Goal: Task Accomplishment & Management: Complete application form

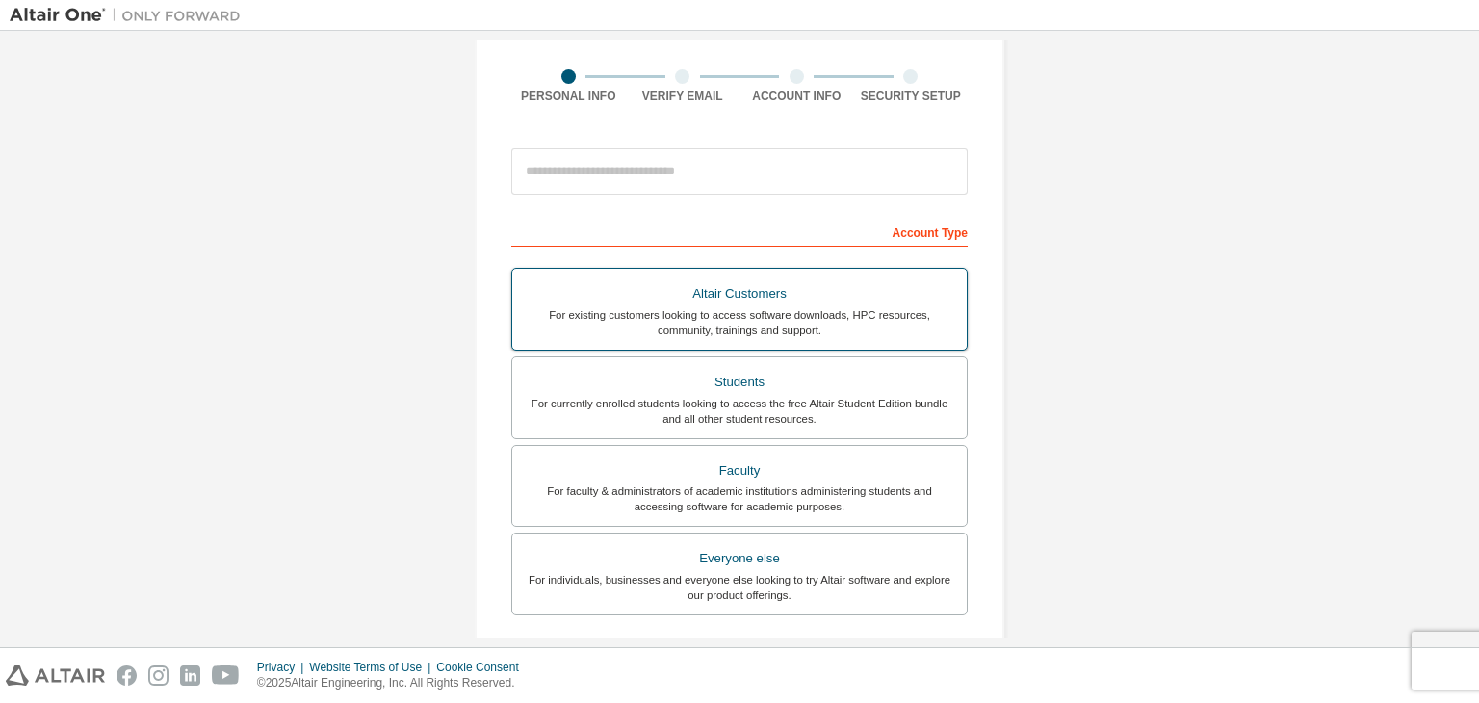
scroll to position [193, 0]
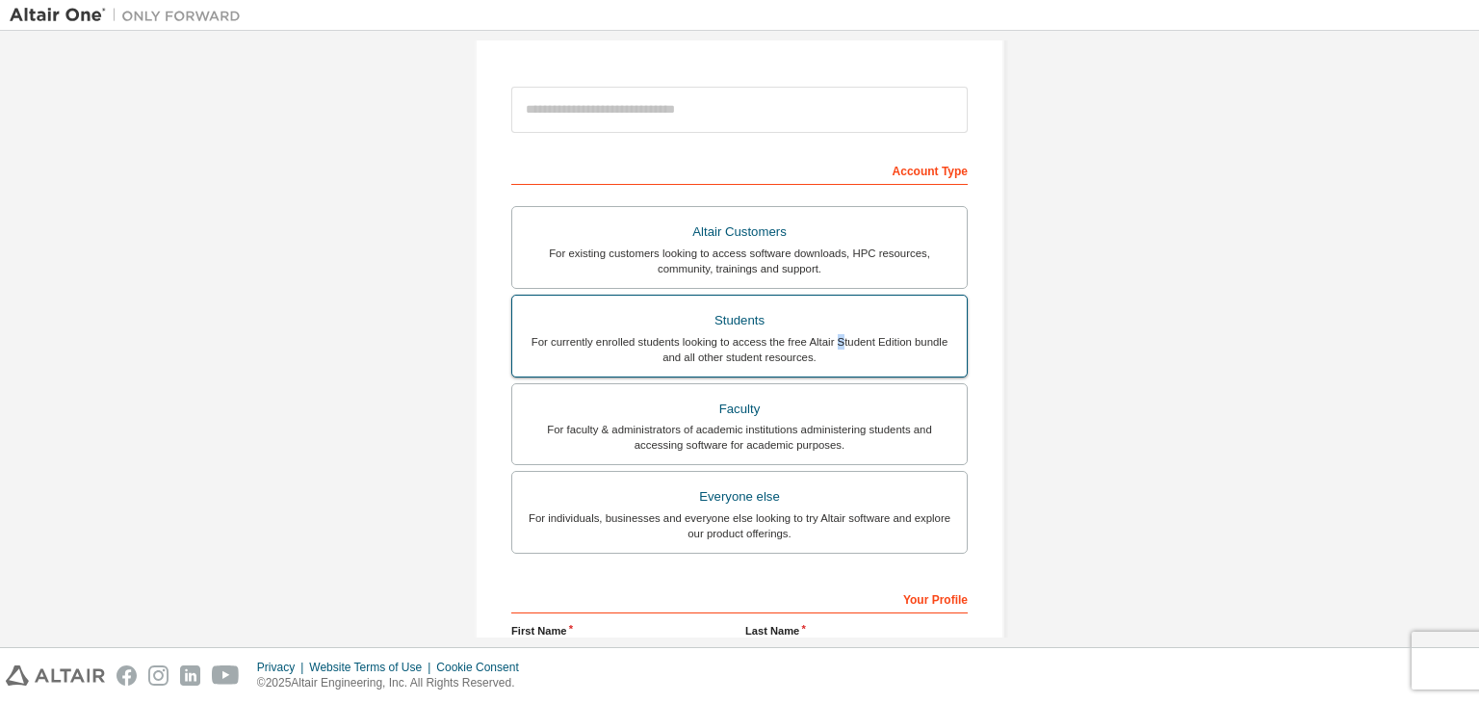
click at [836, 341] on div "For currently enrolled students looking to access the free Altair Student Editi…" at bounding box center [739, 349] width 431 height 31
click at [651, 337] on label "Students For currently enrolled students looking to access the free Altair Stud…" at bounding box center [739, 336] width 457 height 83
click at [651, 338] on div "For currently enrolled students looking to access the free Altair Student Editi…" at bounding box center [739, 349] width 431 height 31
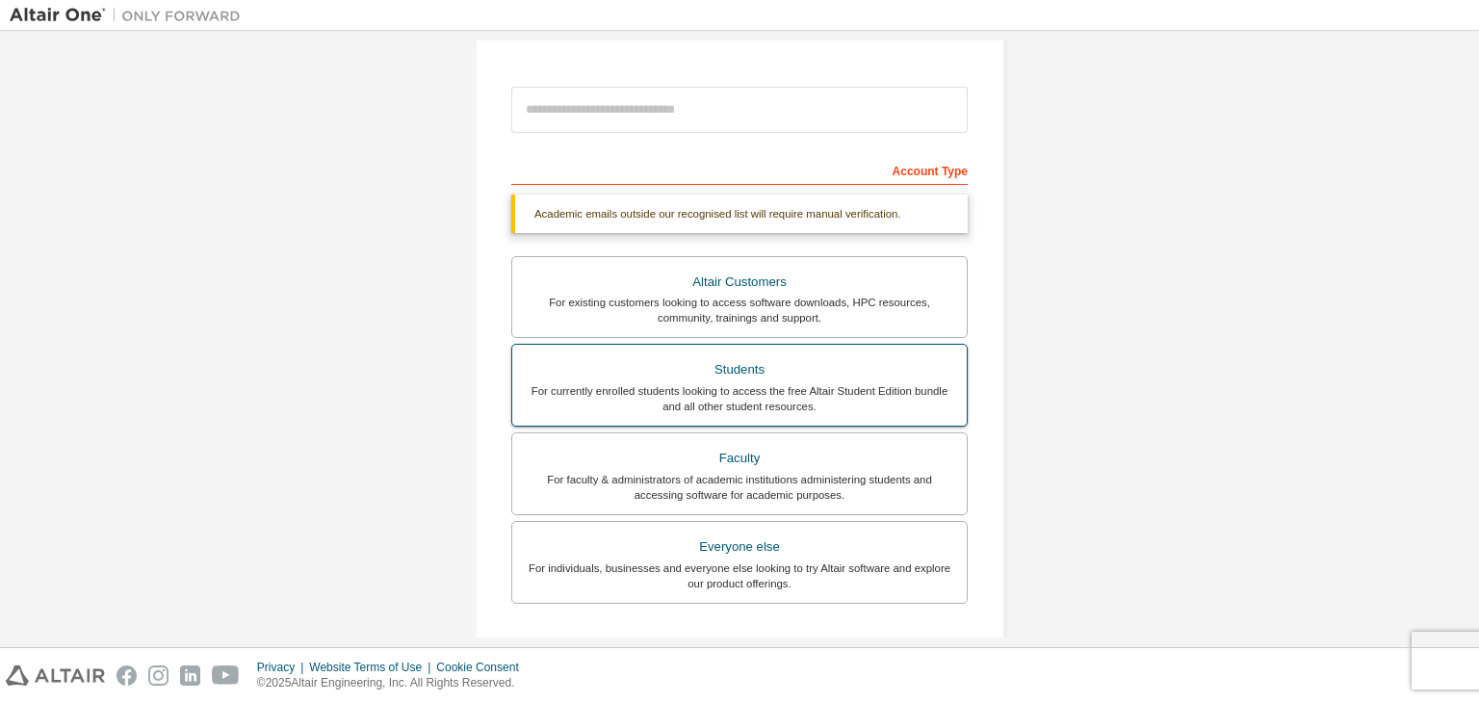
click at [848, 392] on div "For currently enrolled students looking to access the free Altair Student Editi…" at bounding box center [739, 398] width 431 height 31
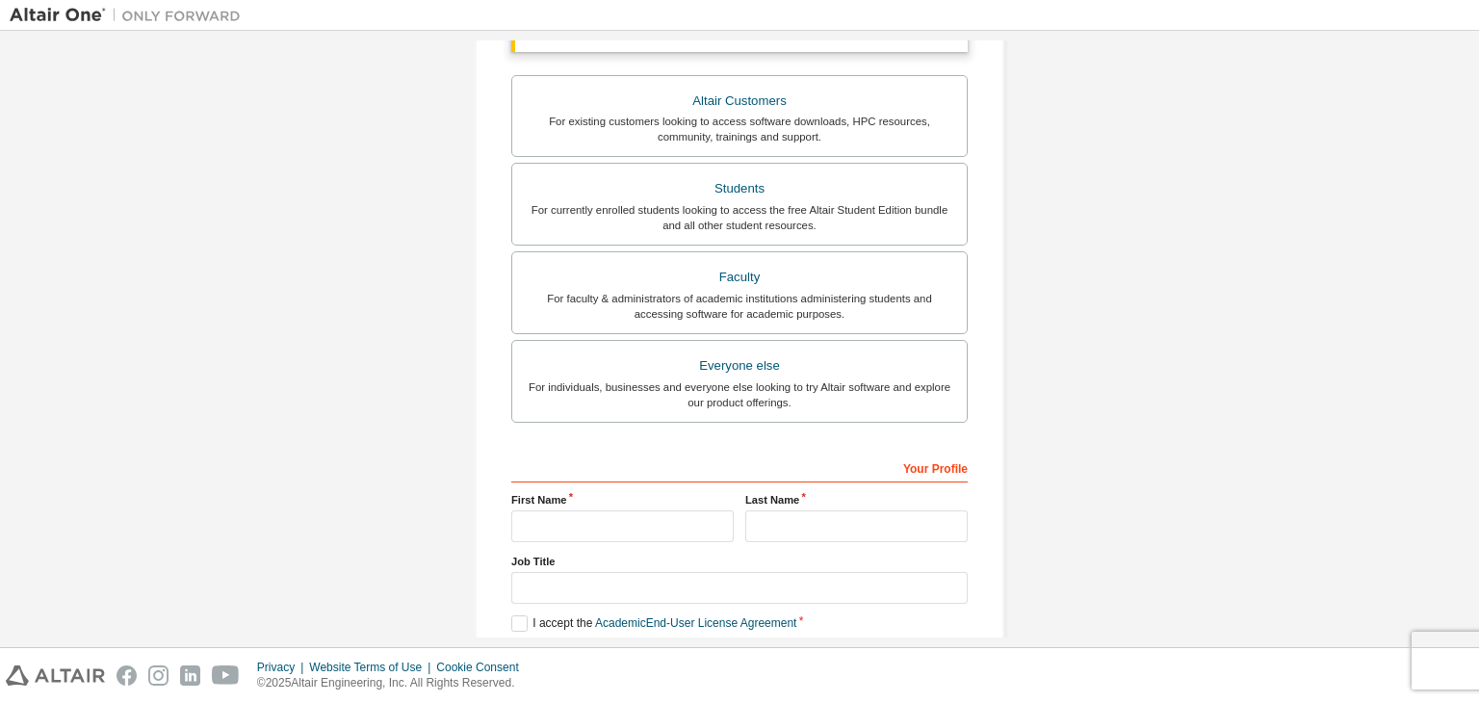
scroll to position [385, 0]
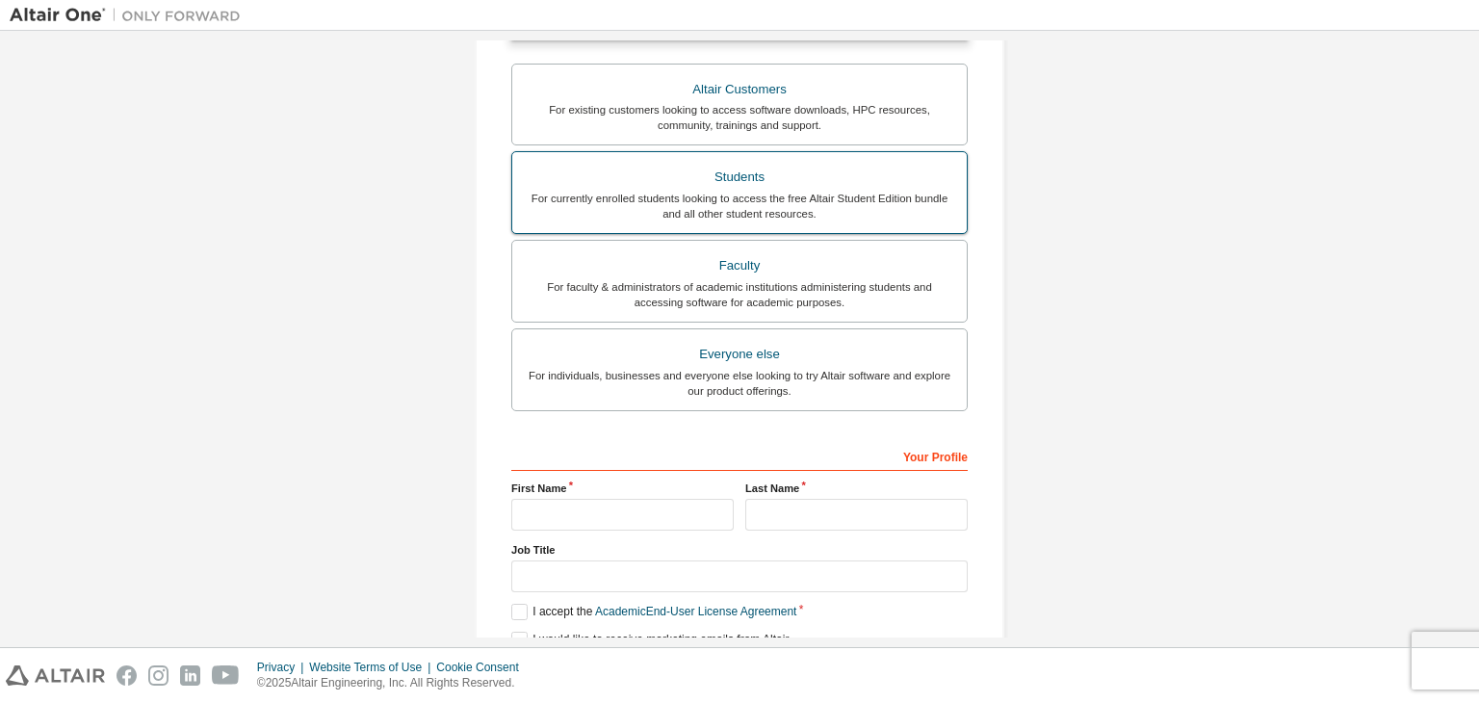
click at [903, 231] on label "Students For currently enrolled students looking to access the free Altair Stud…" at bounding box center [739, 192] width 457 height 83
click at [892, 206] on div "For currently enrolled students looking to access the free Altair Student Editi…" at bounding box center [739, 206] width 431 height 31
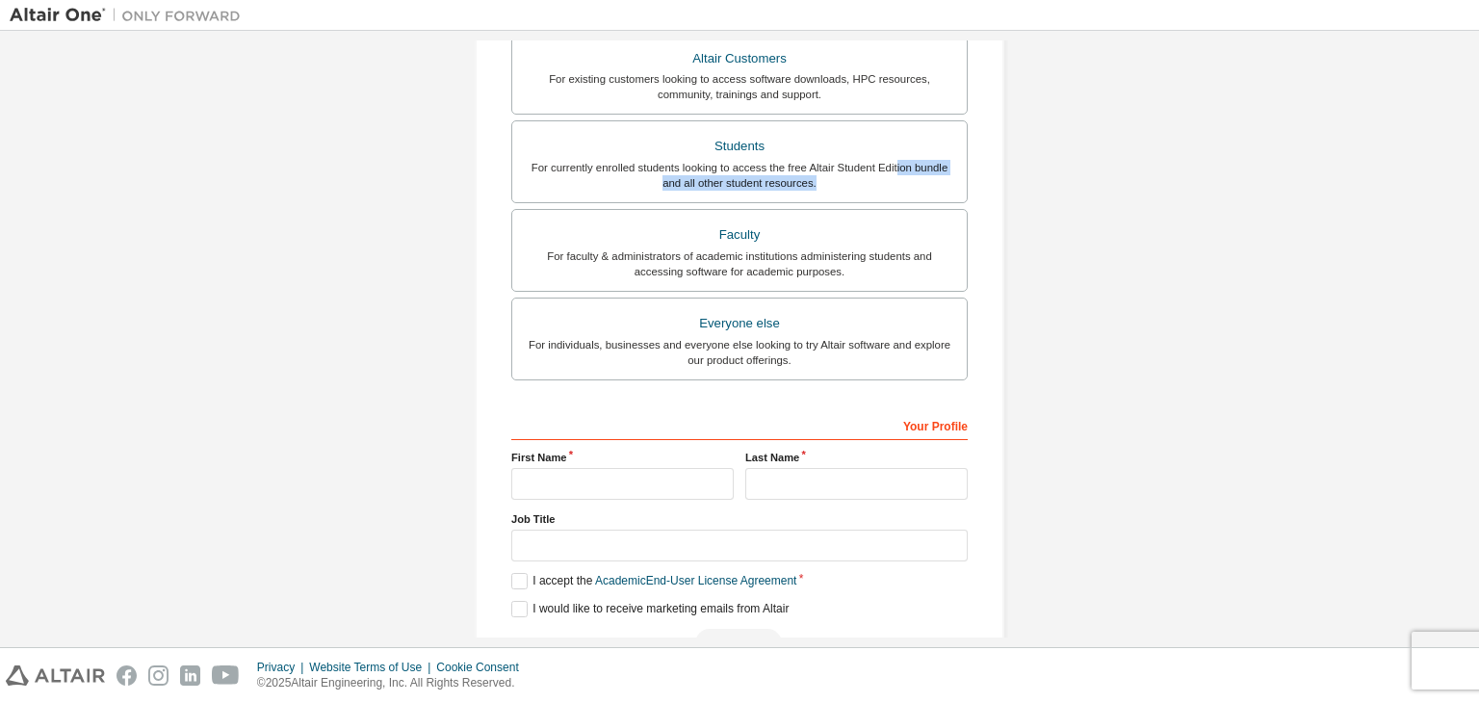
scroll to position [469, 0]
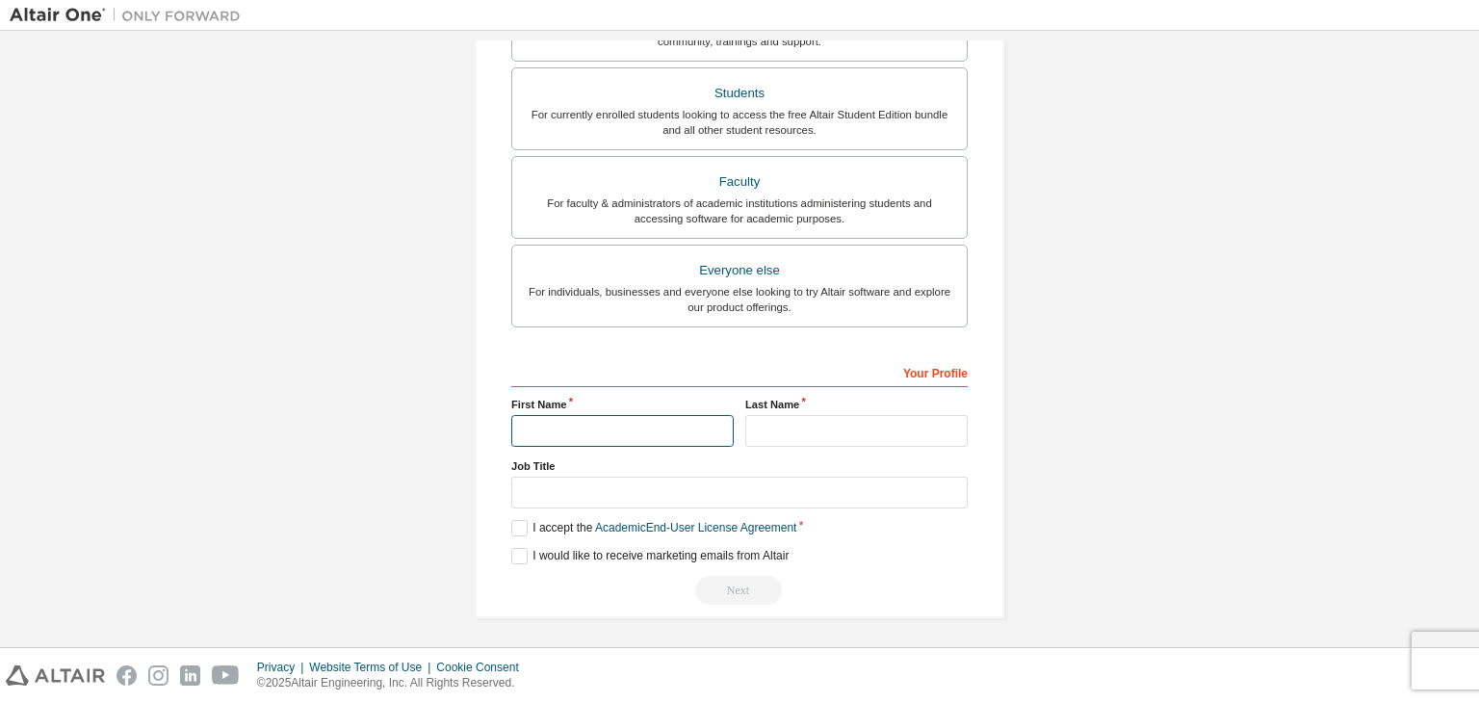
click at [658, 432] on input "text" at bounding box center [622, 431] width 222 height 32
click at [666, 438] on input "****" at bounding box center [622, 431] width 222 height 32
type input "*****"
drag, startPoint x: 746, startPoint y: 429, endPoint x: 756, endPoint y: 430, distance: 9.7
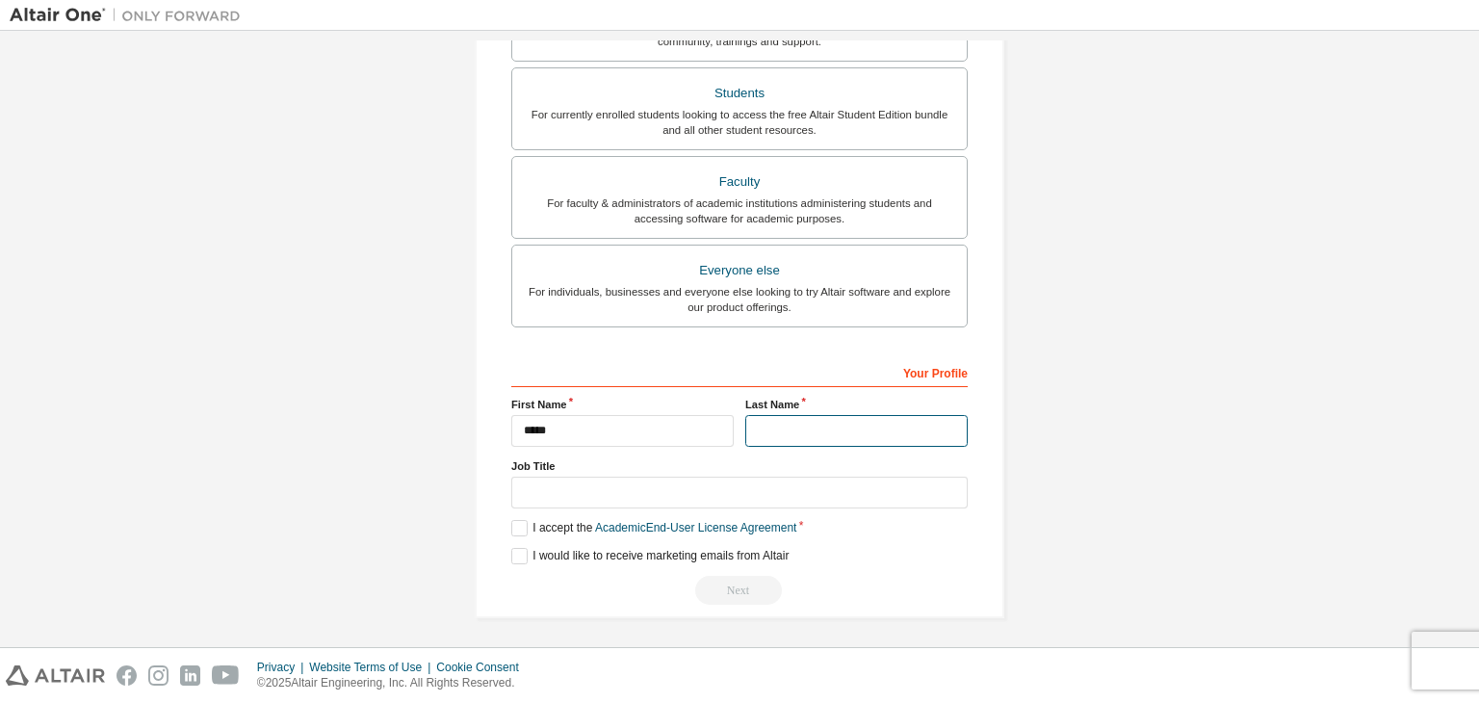
click at [753, 431] on input "text" at bounding box center [856, 431] width 222 height 32
type input "********"
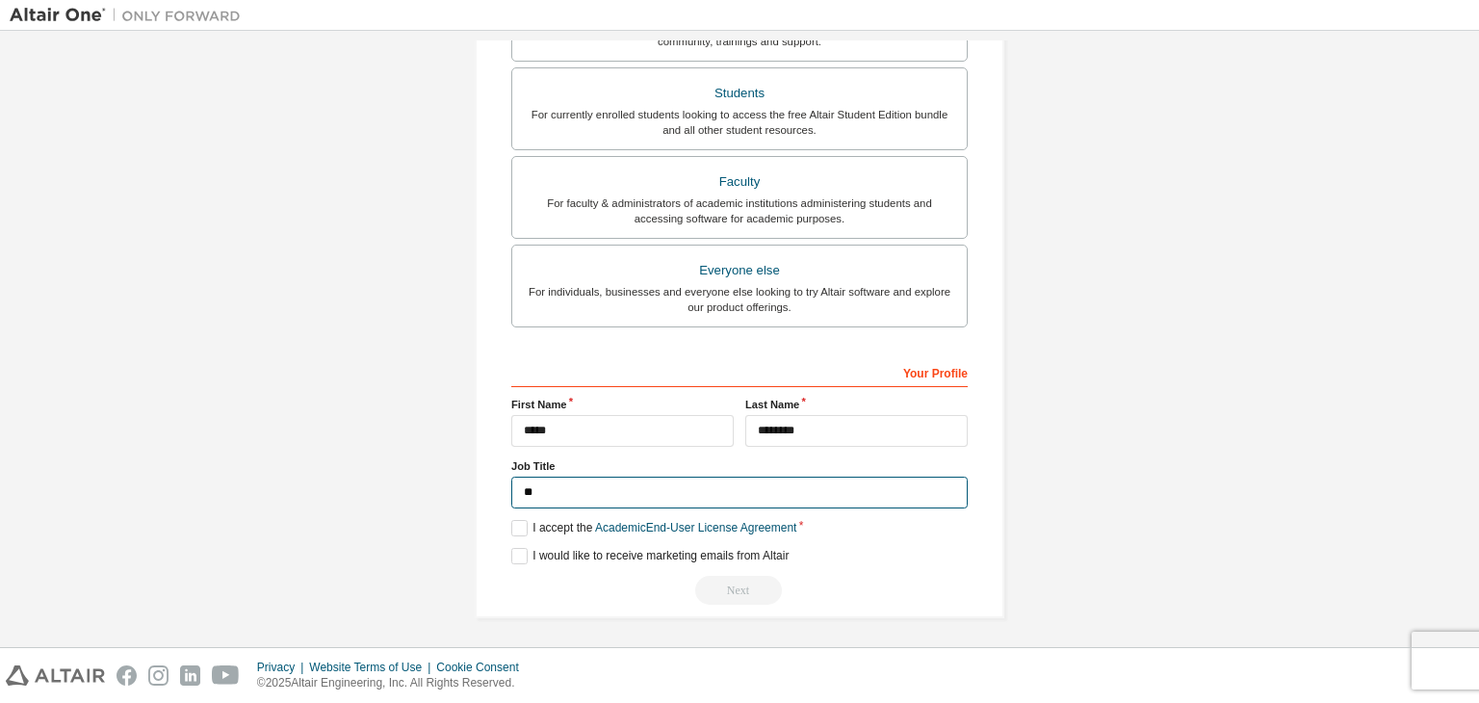
type input "*"
type input "*******"
click at [513, 529] on label "I accept the Academic End-User License Agreement" at bounding box center [653, 528] width 285 height 16
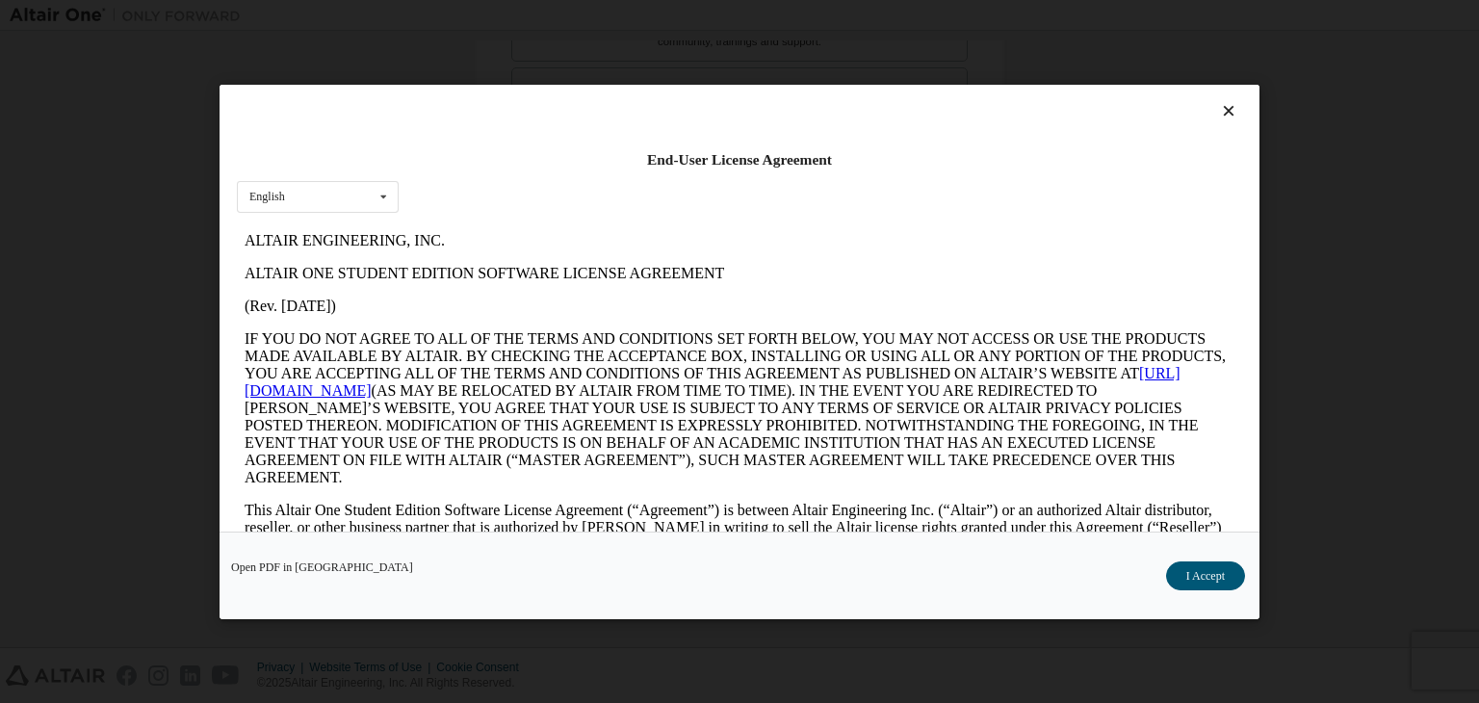
scroll to position [0, 0]
click at [1200, 569] on button "I Accept" at bounding box center [1205, 576] width 79 height 29
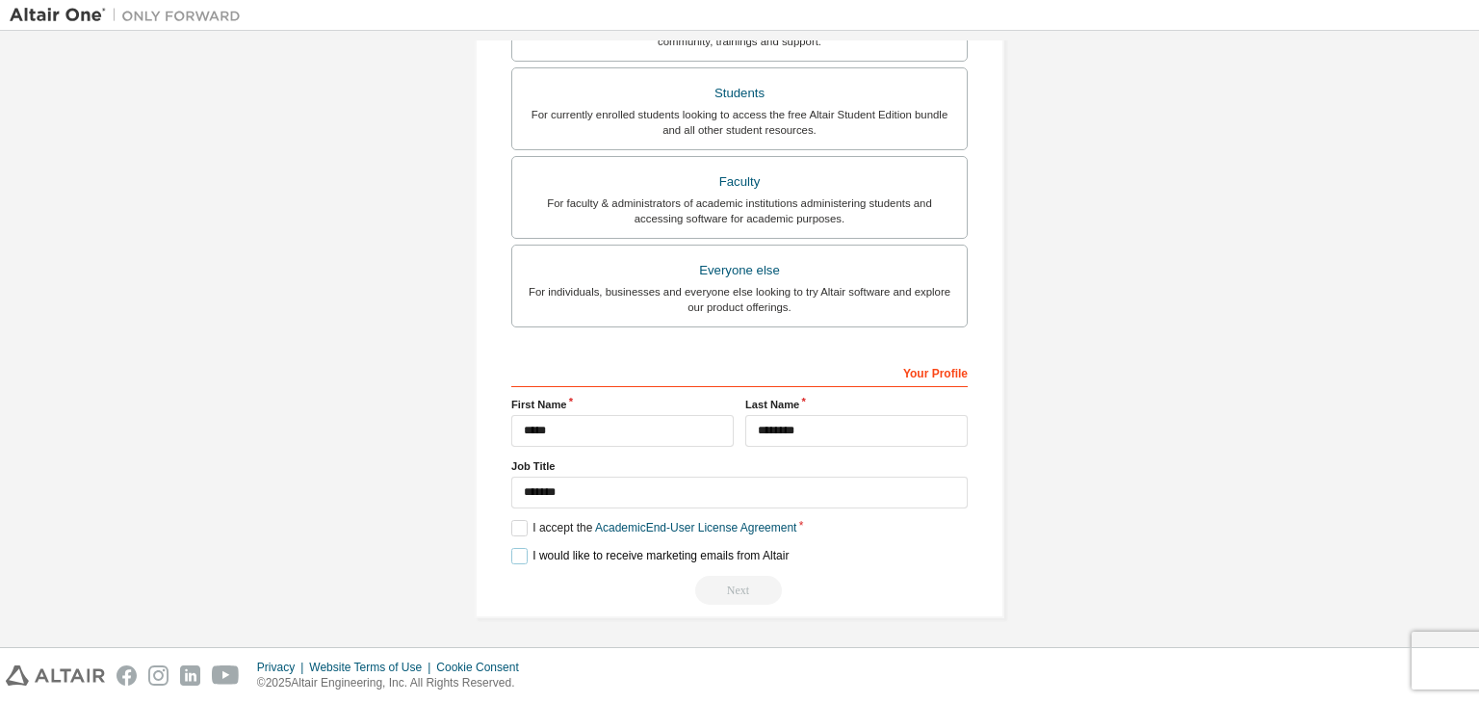
click at [520, 552] on label "I would like to receive marketing emails from Altair" at bounding box center [649, 556] width 277 height 16
click at [511, 557] on label "I would like to receive marketing emails from Altair" at bounding box center [649, 556] width 277 height 16
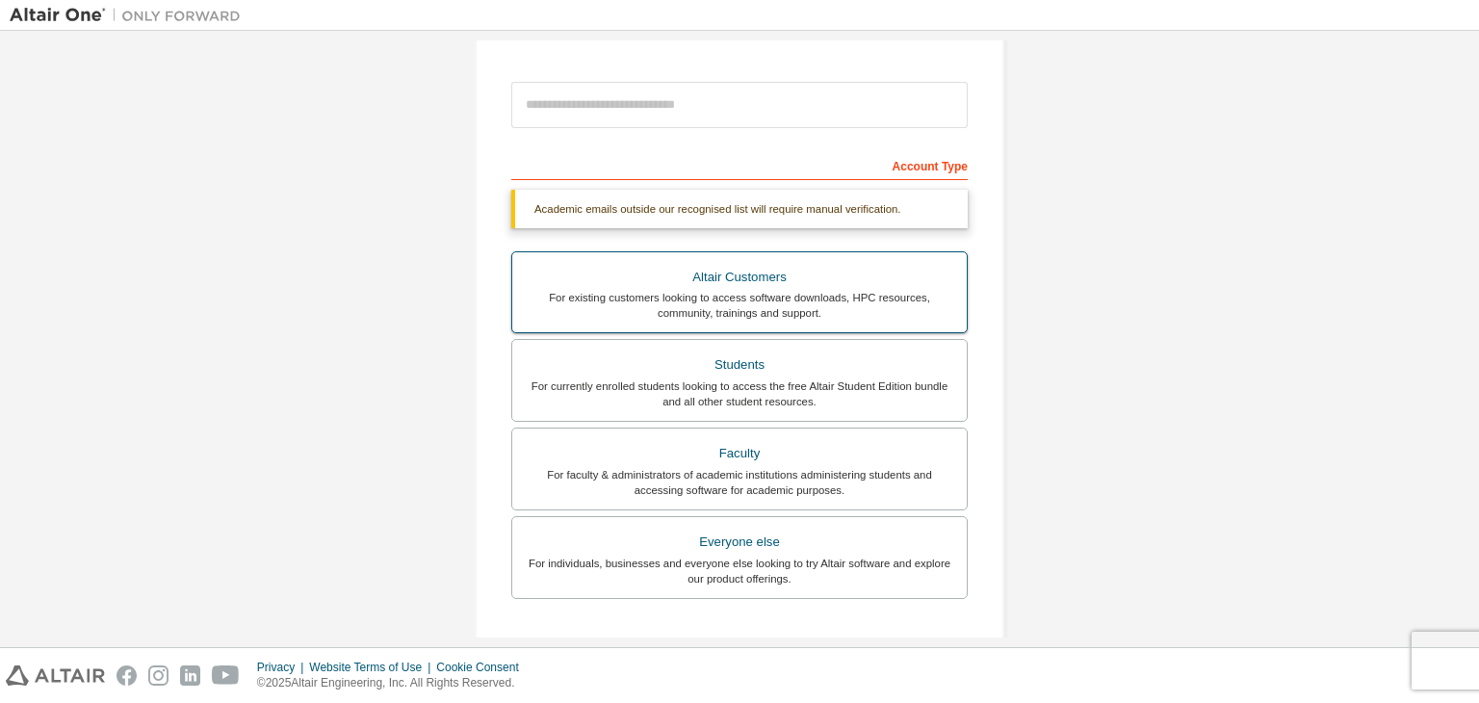
scroll to position [84, 0]
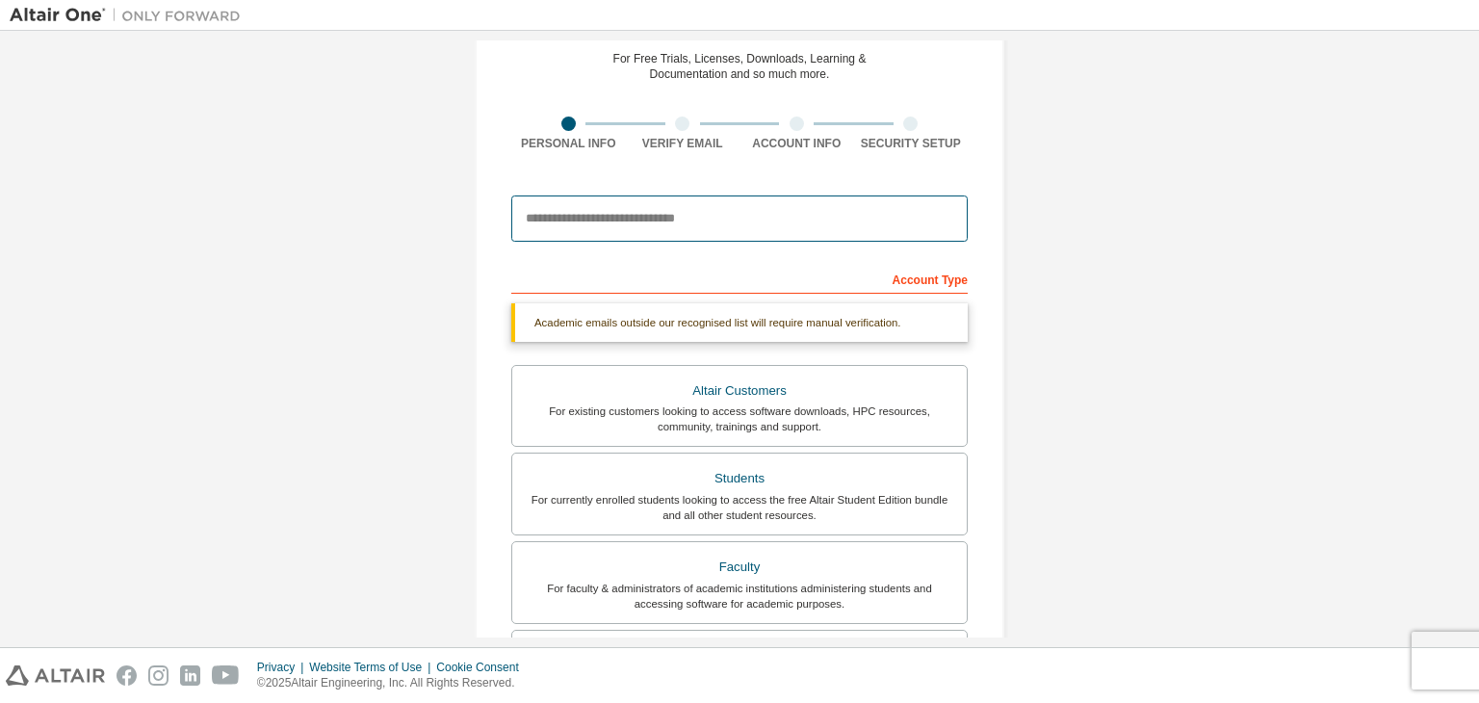
click at [715, 226] on input "email" at bounding box center [739, 219] width 457 height 46
type input "**********"
click at [1089, 294] on div "**********" at bounding box center [740, 492] width 1460 height 1070
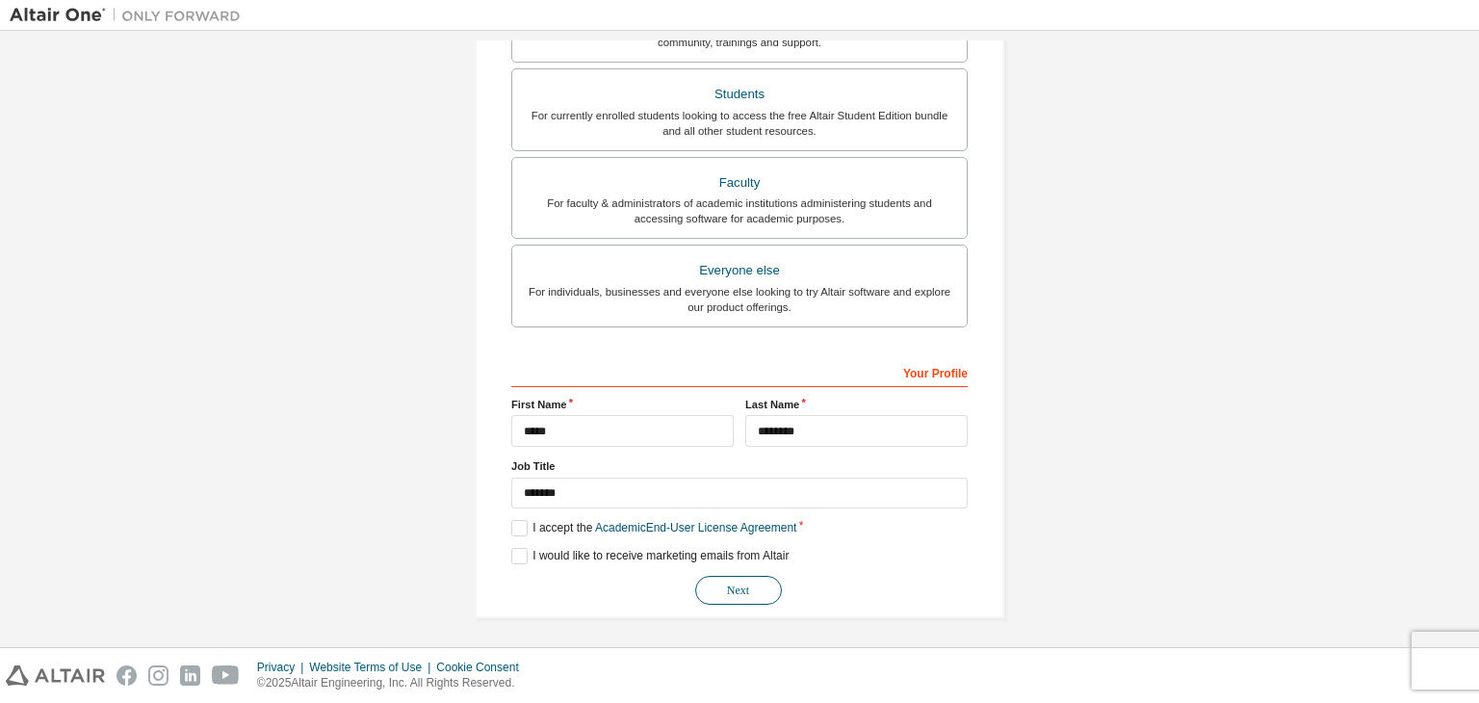
click at [726, 587] on button "Next" at bounding box center [738, 590] width 87 height 29
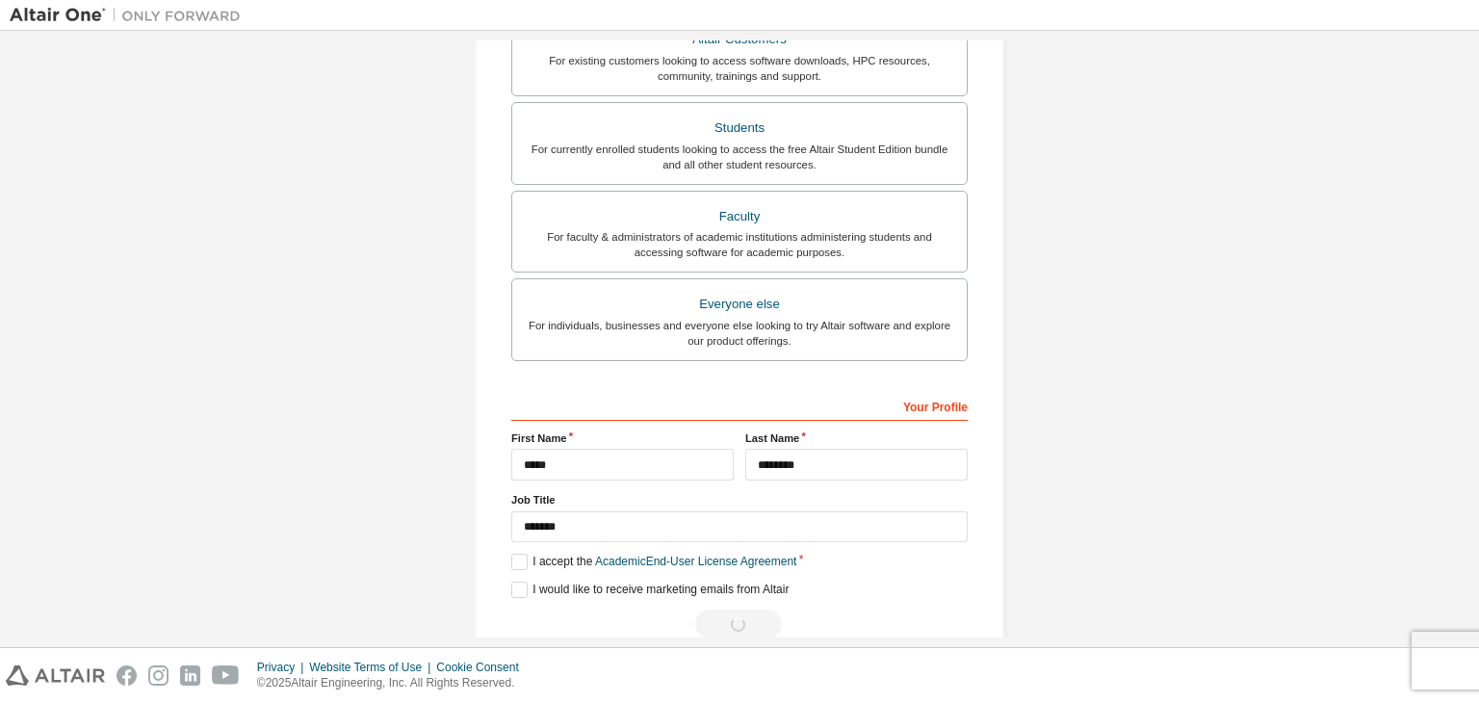
scroll to position [0, 0]
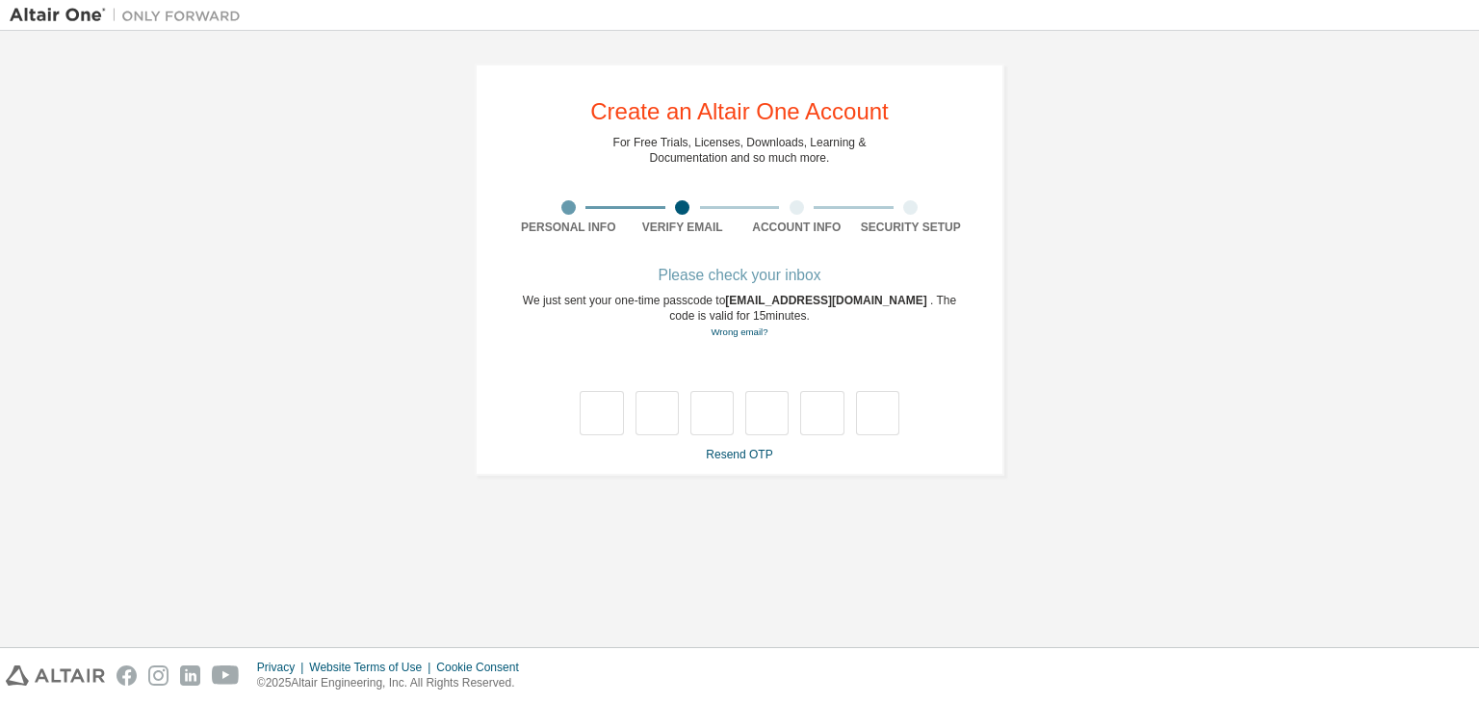
type input "*"
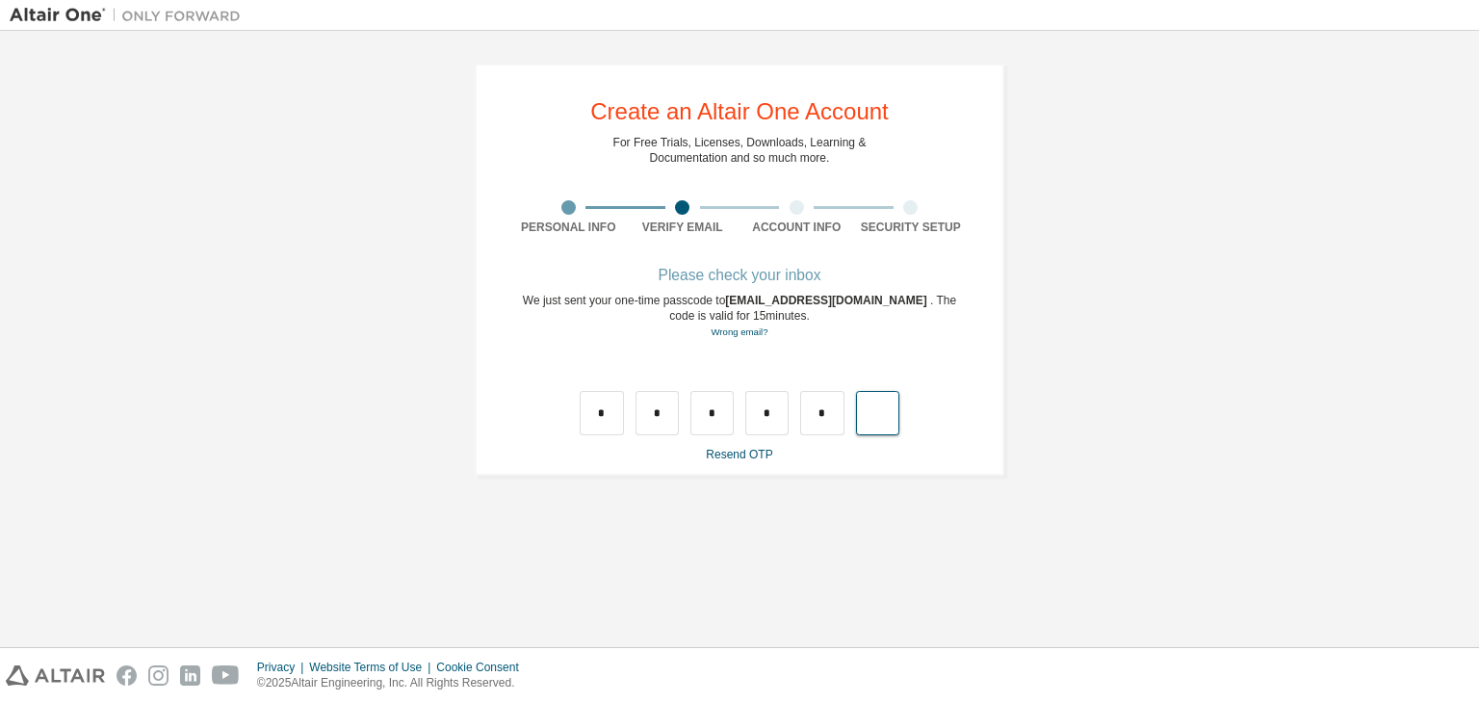
type input "*"
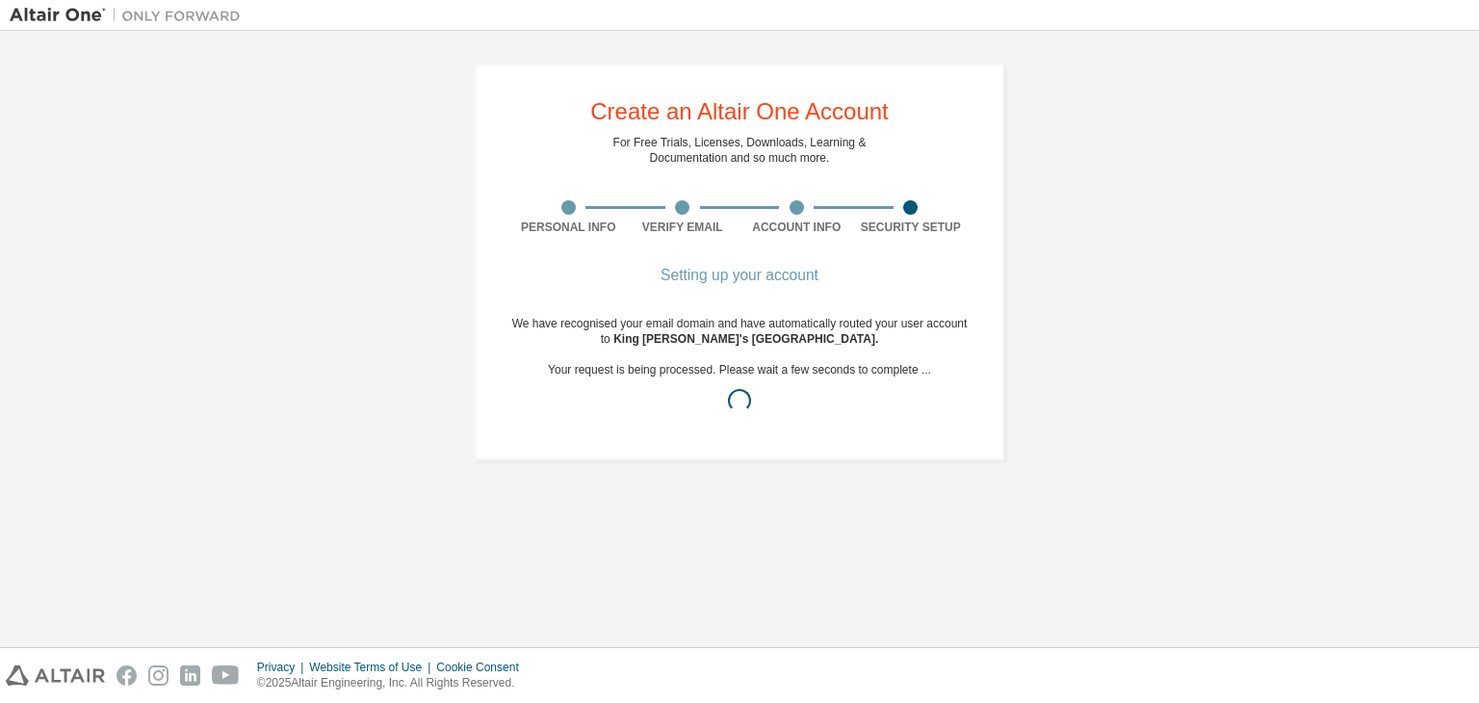
click at [881, 278] on div "Setting up your account" at bounding box center [739, 276] width 457 height 12
